Goal: Transaction & Acquisition: Purchase product/service

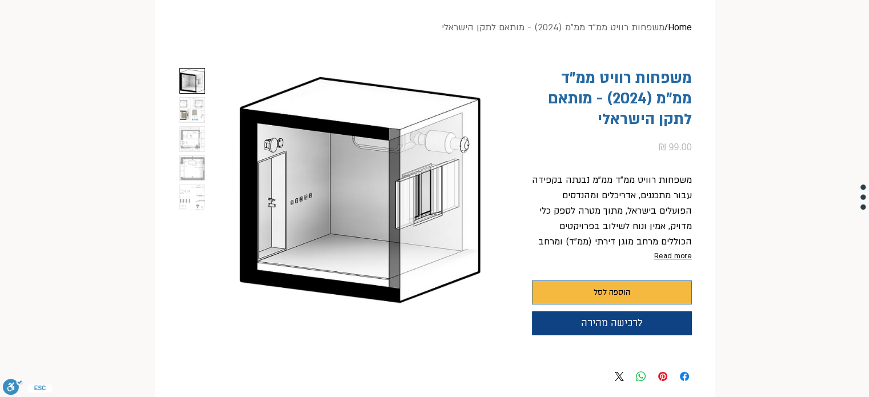
scroll to position [0, 36]
click at [200, 105] on img "2 / 5" at bounding box center [192, 110] width 25 height 25
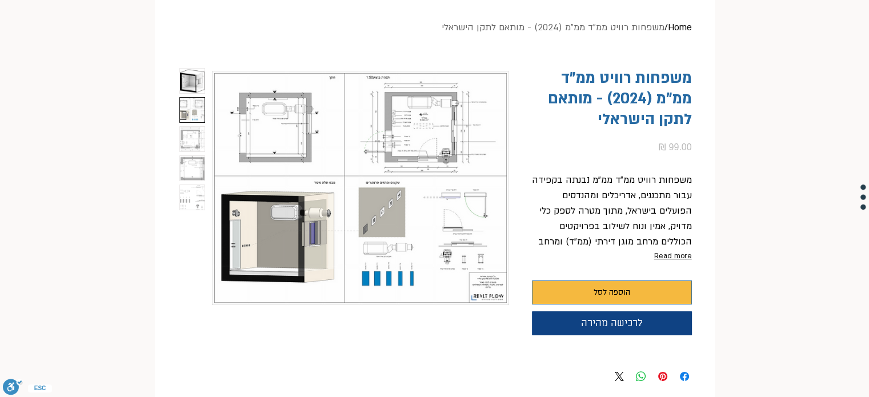
click at [194, 145] on img "3 / 5" at bounding box center [192, 139] width 25 height 25
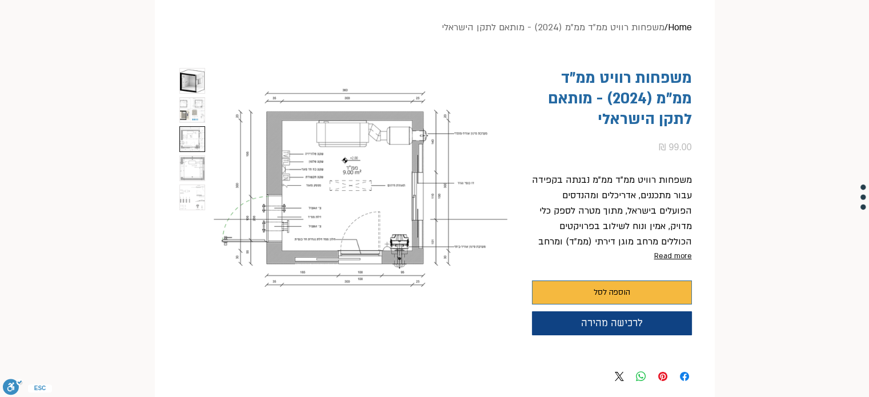
click at [195, 175] on img "4 / 5" at bounding box center [192, 168] width 25 height 25
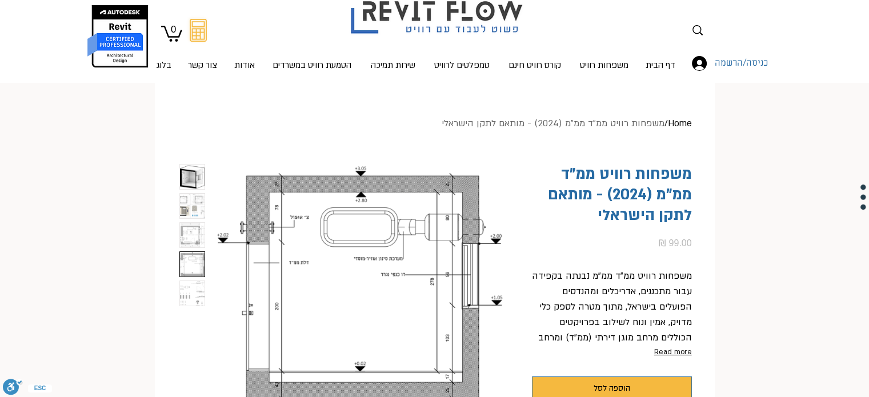
scroll to position [0, 0]
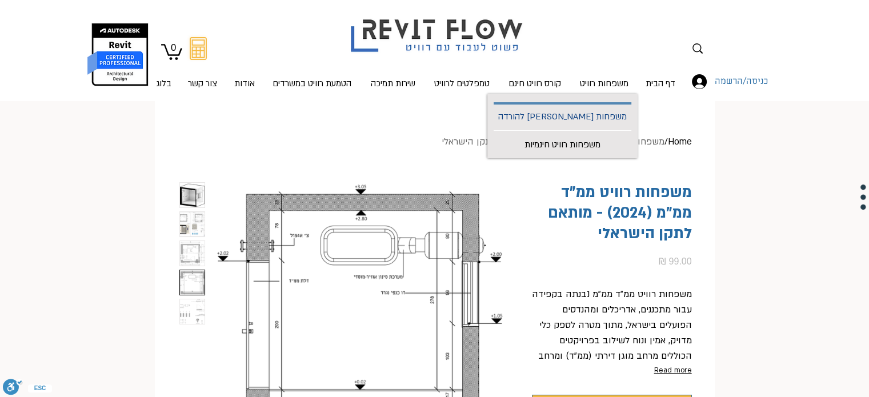
click at [597, 119] on p "משפחות [PERSON_NAME] להורדה" at bounding box center [562, 118] width 138 height 26
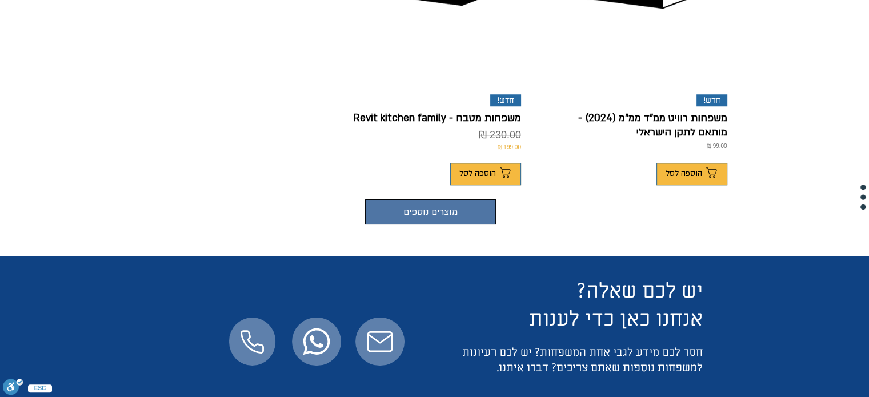
scroll to position [971, 0]
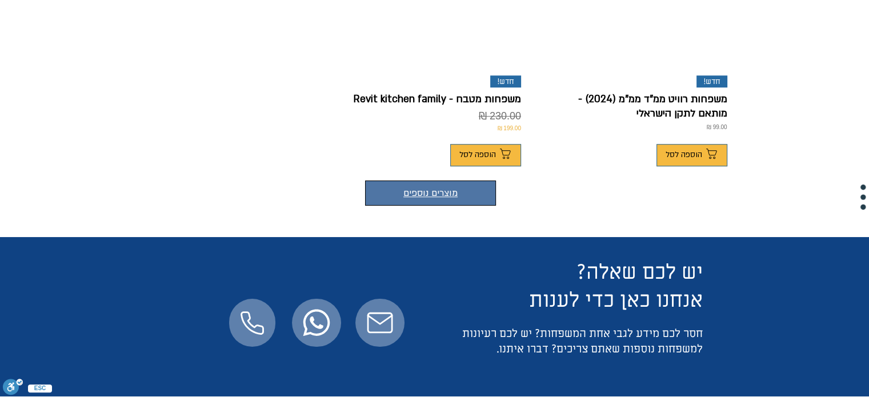
click at [439, 181] on button "מוצרים נוספים" at bounding box center [430, 192] width 130 height 25
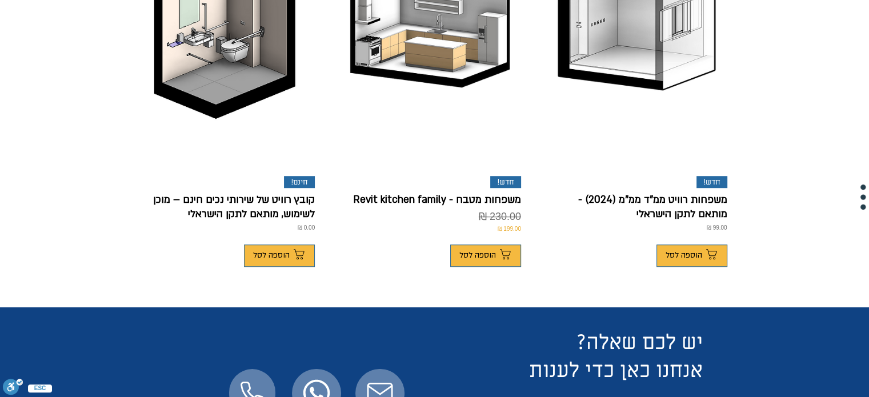
scroll to position [866, 0]
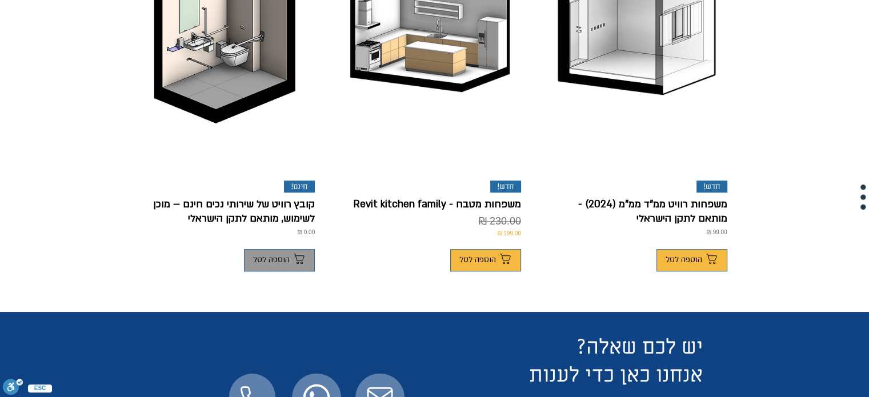
click at [278, 255] on span "הוספה לסל" at bounding box center [271, 259] width 37 height 9
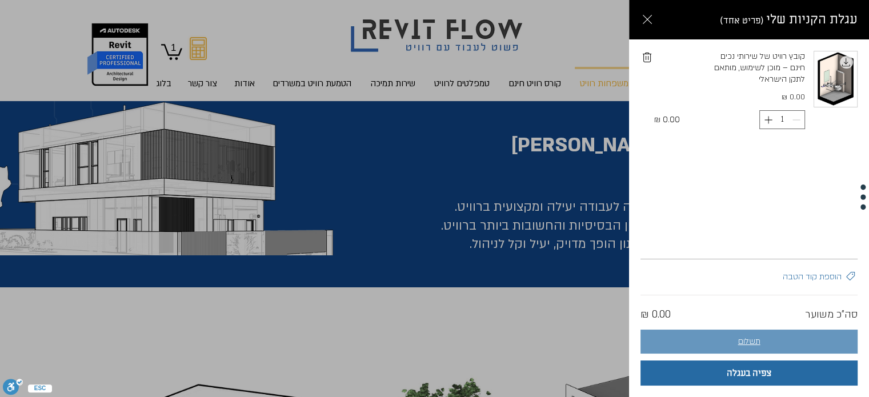
click at [738, 343] on span "תשלום" at bounding box center [749, 341] width 22 height 9
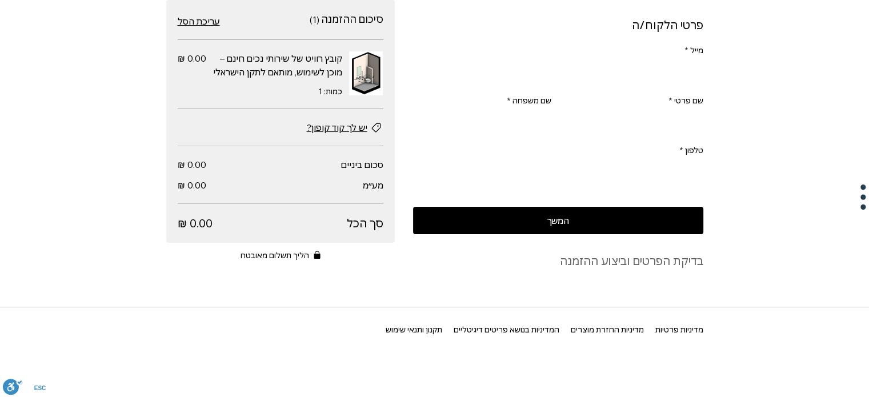
scroll to position [114, 0]
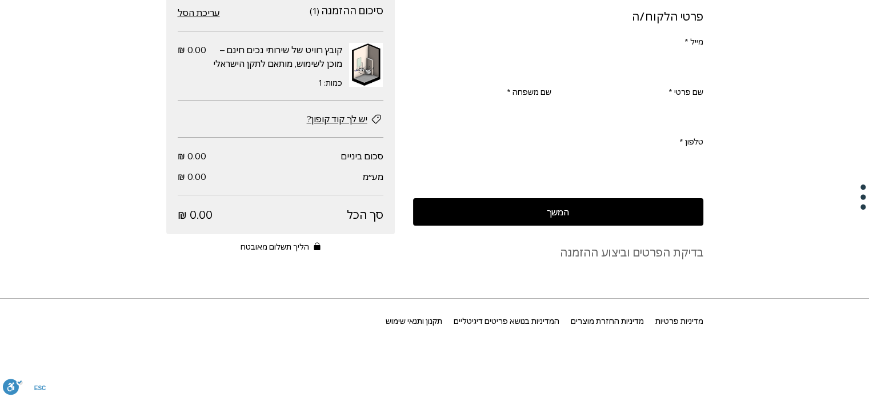
click at [632, 59] on input "מייל *" at bounding box center [561, 64] width 283 height 23
type input "d8050200@gmail.com"
type input "דוד"
type input "קראקו"
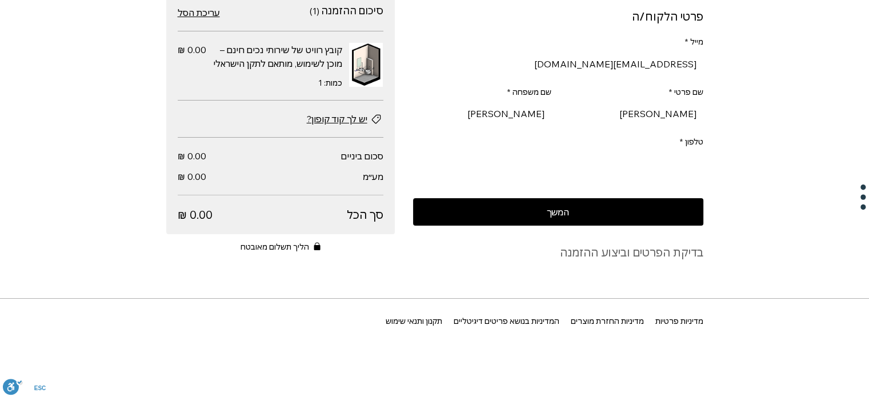
type input "0504143627"
click at [567, 214] on span "המשך" at bounding box center [558, 211] width 22 height 9
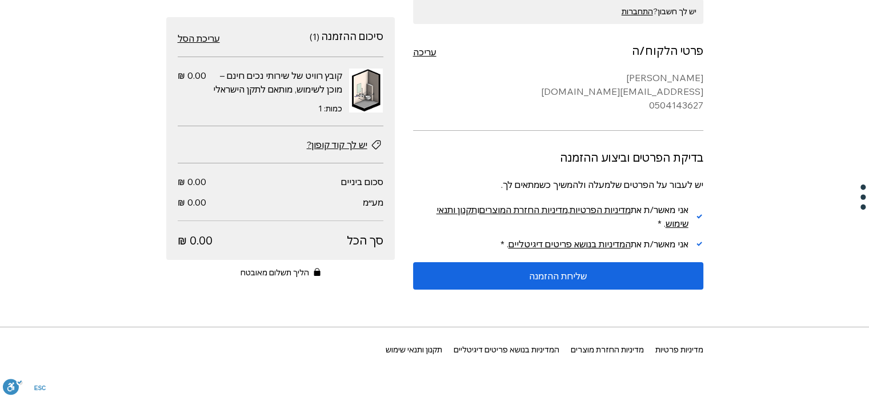
scroll to position [110, 0]
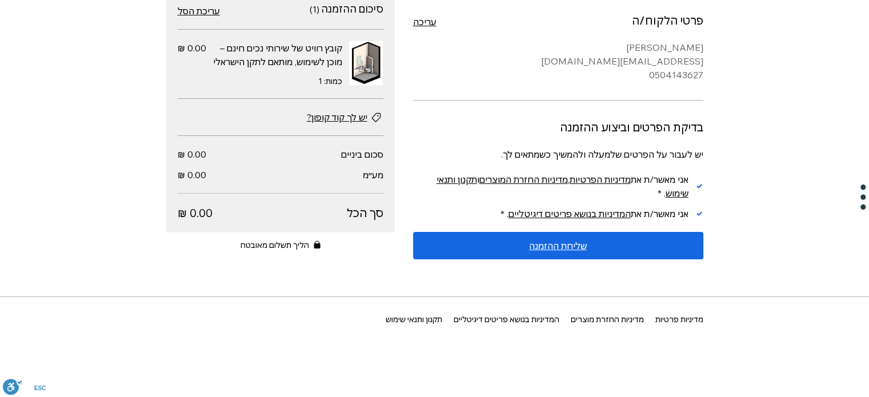
click at [549, 248] on span "שליחת ההזמנה" at bounding box center [558, 245] width 58 height 9
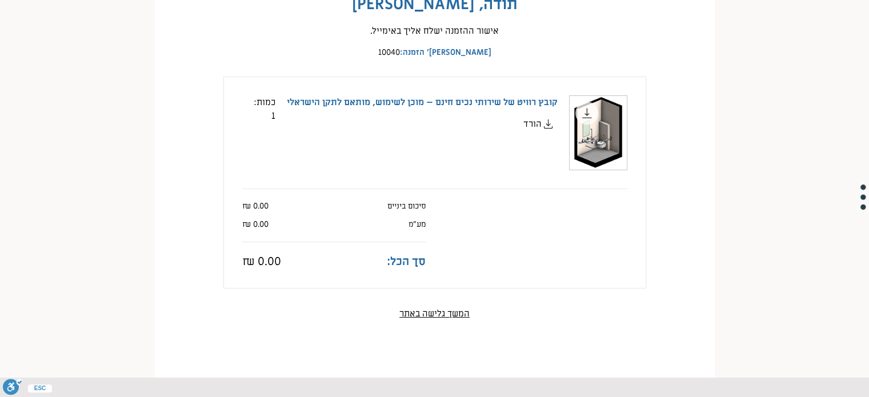
scroll to position [171, 0]
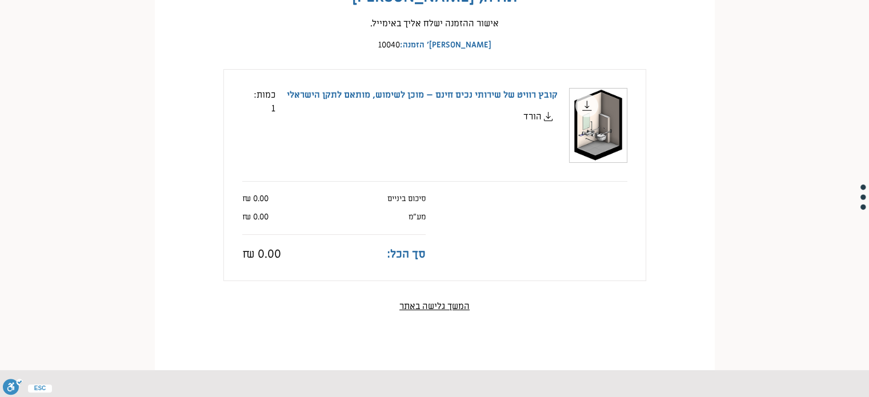
click at [535, 117] on span "הורד" at bounding box center [532, 117] width 18 height 14
click at [439, 305] on link "המשך גלישה באתר" at bounding box center [434, 306] width 70 height 13
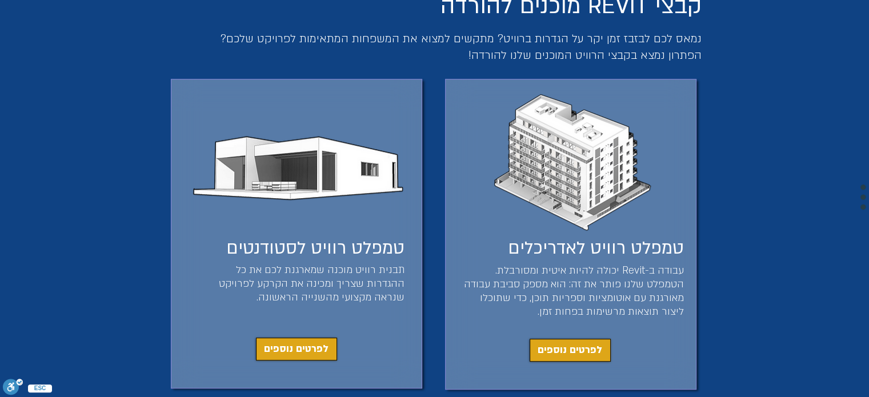
scroll to position [571, 0]
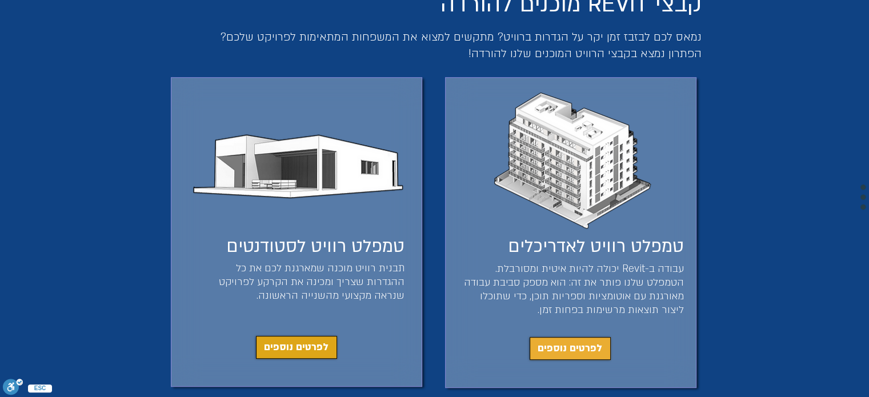
click at [571, 350] on span "לפרטים נוספים" at bounding box center [569, 348] width 65 height 16
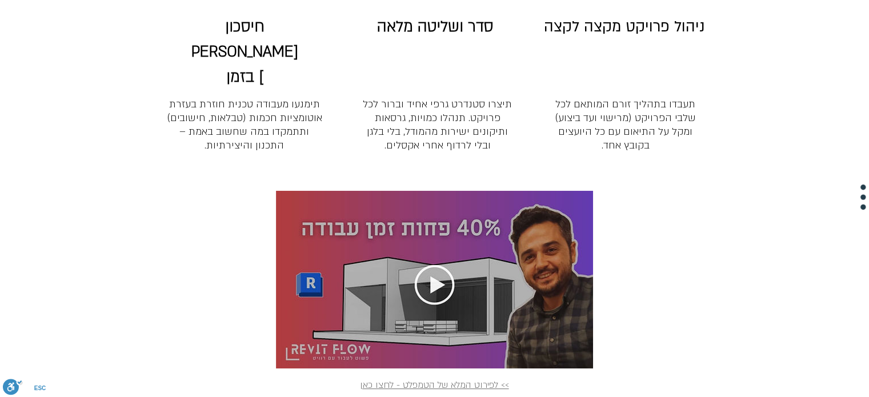
scroll to position [443, 0]
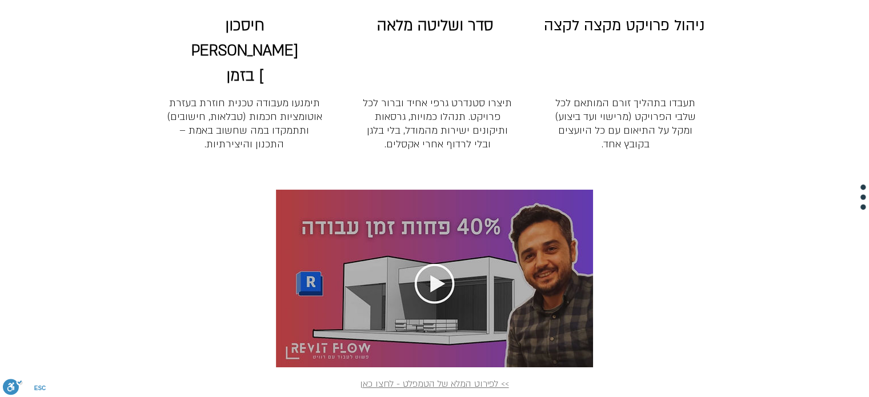
click at [440, 231] on img "main content" at bounding box center [434, 279] width 317 height 178
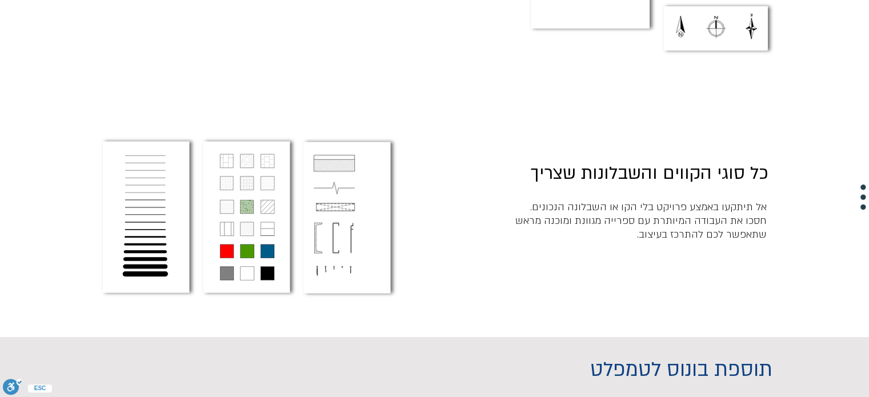
scroll to position [2956, 0]
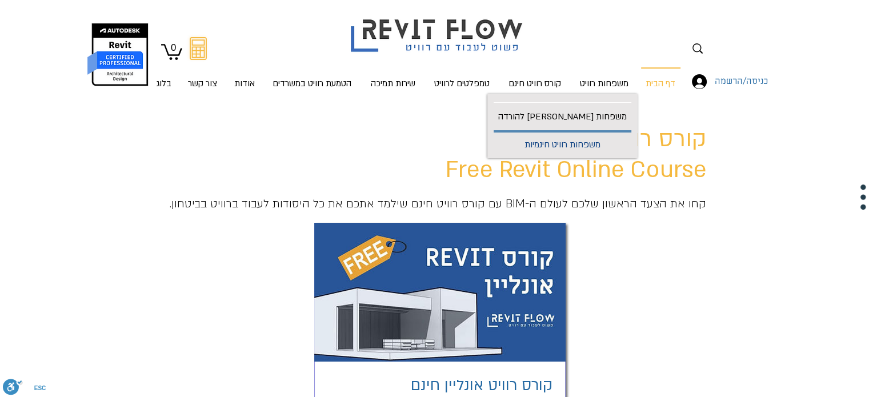
click at [586, 144] on p "משפחות רוויט חינמיות" at bounding box center [562, 146] width 85 height 26
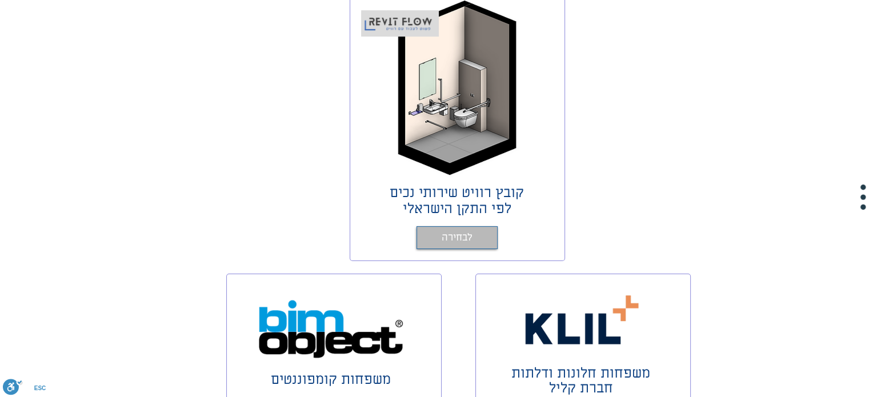
scroll to position [286, 0]
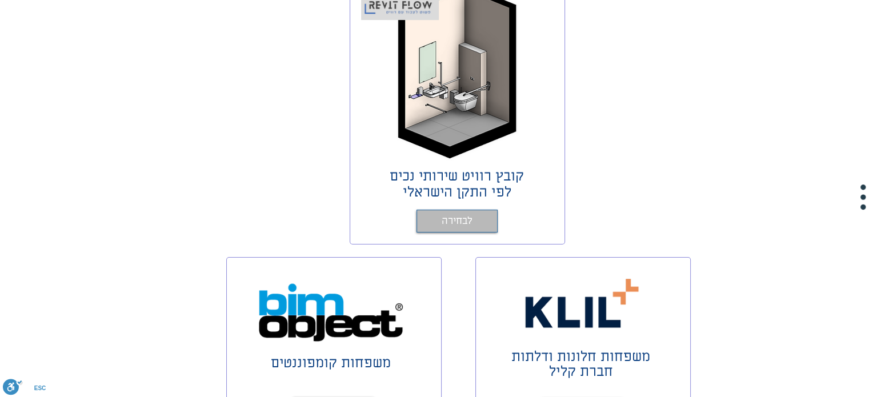
click at [462, 223] on span "לבחירה" at bounding box center [456, 221] width 31 height 17
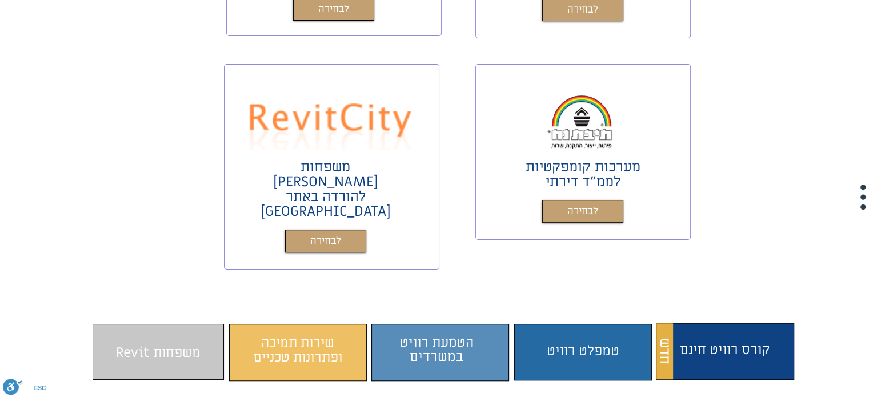
scroll to position [685, 0]
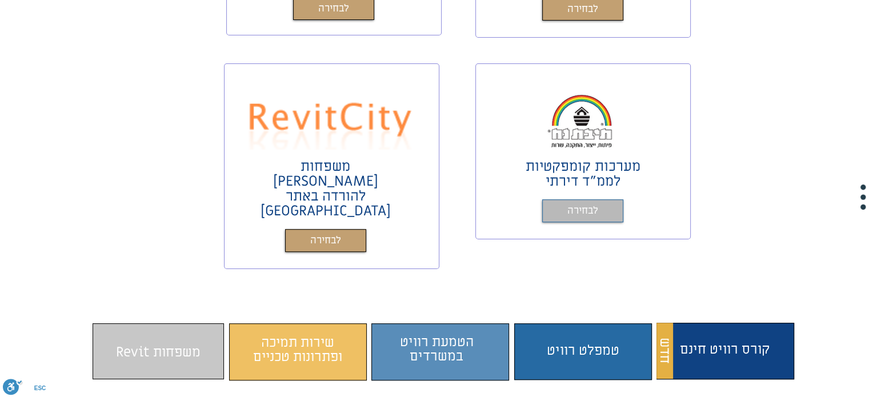
click at [588, 212] on span "לבחירה" at bounding box center [582, 211] width 31 height 17
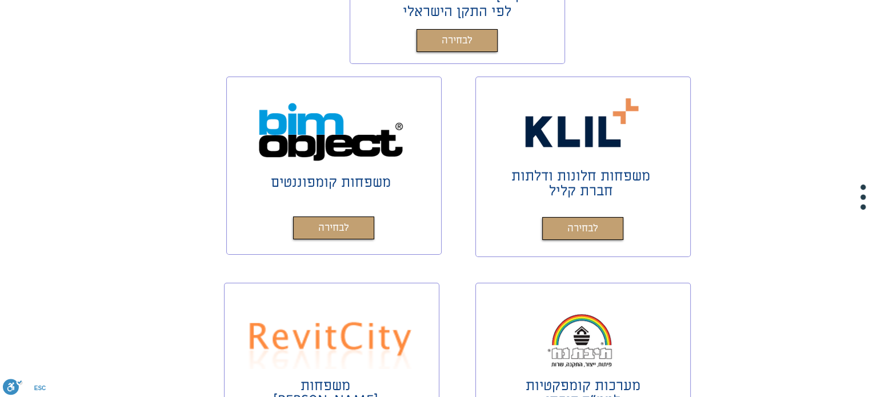
scroll to position [457, 0]
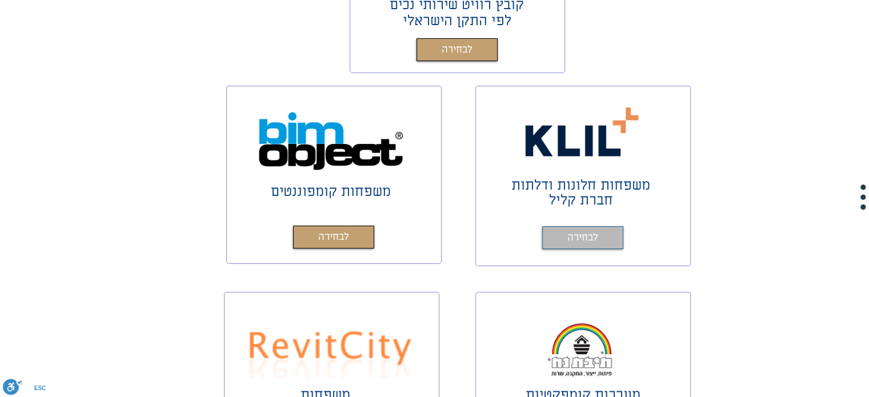
click at [593, 244] on span "לבחירה" at bounding box center [582, 238] width 31 height 17
